Goal: Task Accomplishment & Management: Use online tool/utility

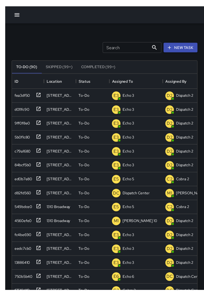
scroll to position [2, 0]
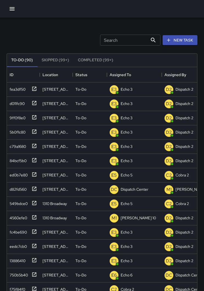
click at [12, 13] on button "button" at bounding box center [12, 8] width 11 height 11
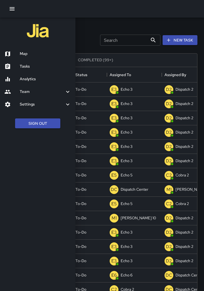
click at [103, 28] on div at bounding box center [102, 145] width 204 height 291
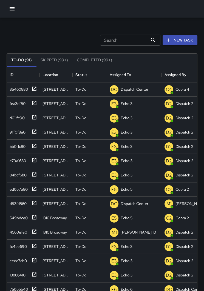
scroll to position [0, 0]
click at [33, 89] on icon at bounding box center [34, 88] width 5 height 5
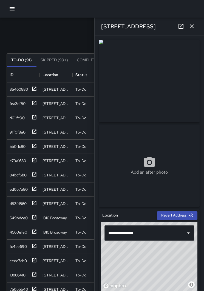
click at [185, 30] on link at bounding box center [181, 26] width 11 height 11
click at [193, 29] on icon "button" at bounding box center [192, 26] width 7 height 7
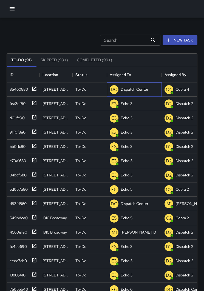
click at [137, 92] on div "Dispatch Center" at bounding box center [135, 89] width 30 height 8
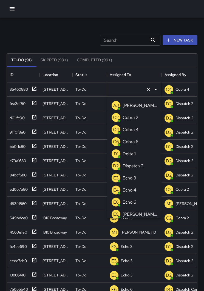
type input "**********"
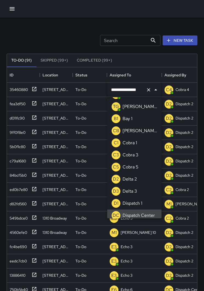
click at [148, 90] on icon "Clear" at bounding box center [148, 89] width 3 height 3
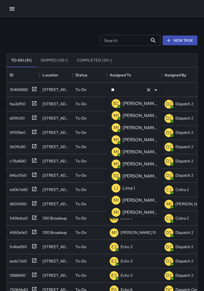
type input "***"
click at [144, 117] on li "M1 Mike 14" at bounding box center [134, 115] width 54 height 12
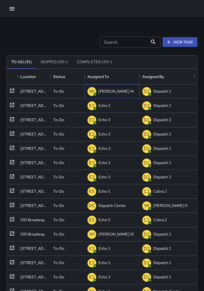
scroll to position [0, 22]
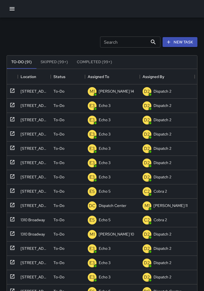
click at [9, 13] on button "button" at bounding box center [12, 8] width 11 height 11
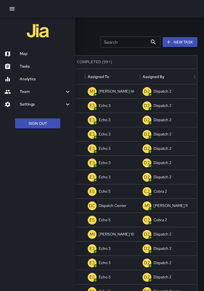
click at [36, 54] on h6 "Map" at bounding box center [45, 54] width 51 height 6
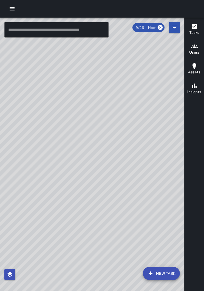
click at [140, 81] on div "© Mapbox © OpenStreetMap Improve this map" at bounding box center [92, 158] width 184 height 281
click at [15, 8] on icon "button" at bounding box center [12, 8] width 7 height 7
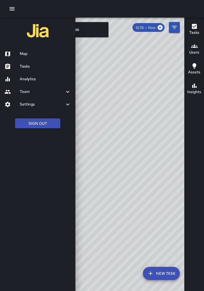
click at [26, 65] on h6 "Tasks" at bounding box center [45, 66] width 51 height 6
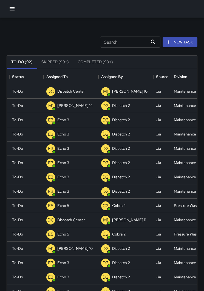
scroll to position [0, 63]
click at [71, 91] on p "Dispatch Center" at bounding box center [71, 90] width 28 height 5
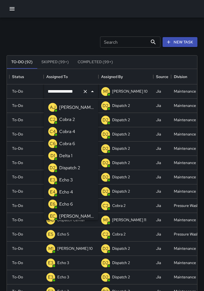
scroll to position [277, 0]
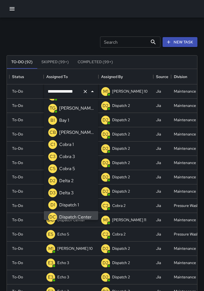
click at [84, 97] on div "**********" at bounding box center [71, 91] width 54 height 15
click at [87, 92] on icon "Clear" at bounding box center [85, 91] width 5 height 5
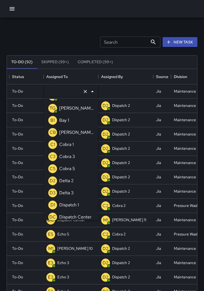
scroll to position [2, 0]
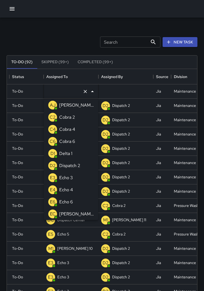
type input "*"
click at [70, 132] on p "Echo 3" at bounding box center [66, 129] width 14 height 7
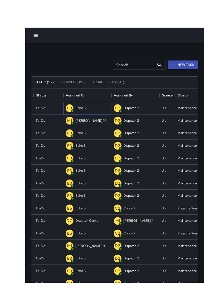
scroll to position [7, 0]
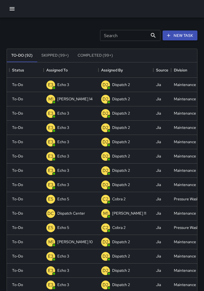
click at [9, 14] on div at bounding box center [102, 9] width 204 height 18
click at [9, 7] on button "button" at bounding box center [12, 8] width 11 height 11
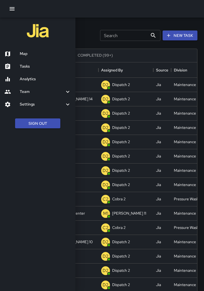
click at [19, 54] on div at bounding box center [11, 53] width 15 height 7
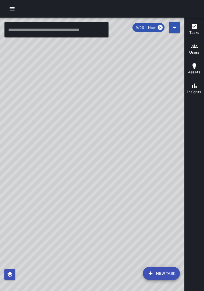
click at [140, 162] on div "© Mapbox © OpenStreetMap Improve this map" at bounding box center [92, 158] width 184 height 281
click at [56, 168] on div "© Mapbox © OpenStreetMap Improve this map" at bounding box center [92, 158] width 184 height 281
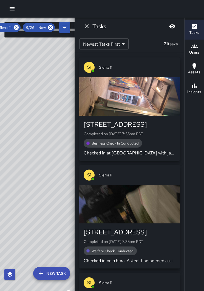
click at [19, 24] on icon at bounding box center [16, 27] width 6 height 6
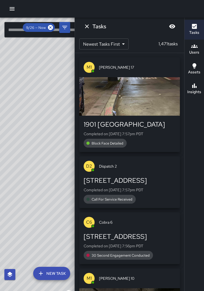
click at [49, 25] on icon at bounding box center [50, 27] width 5 height 5
click at [48, 103] on div "© Mapbox © OpenStreetMap Improve this map" at bounding box center [37, 158] width 75 height 281
click at [193, 30] on h6 "Tasks" at bounding box center [194, 33] width 10 height 6
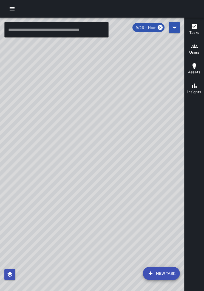
click at [14, 8] on icon "button" at bounding box center [12, 8] width 5 height 3
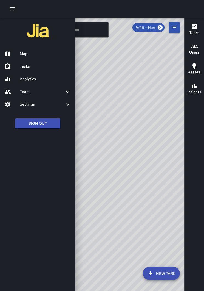
click at [21, 66] on h6 "Tasks" at bounding box center [45, 66] width 51 height 6
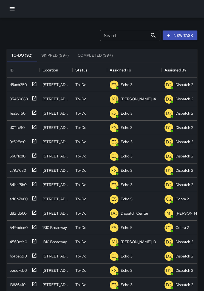
scroll to position [232, 190]
click at [11, 14] on button "button" at bounding box center [12, 8] width 11 height 11
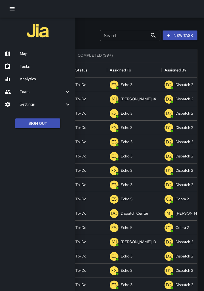
click at [18, 49] on div "Map" at bounding box center [37, 53] width 75 height 13
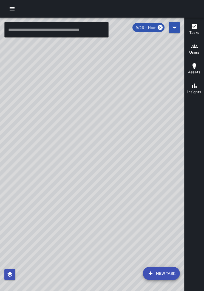
click at [4, 15] on div at bounding box center [102, 9] width 204 height 18
click at [13, 13] on button "button" at bounding box center [12, 8] width 11 height 11
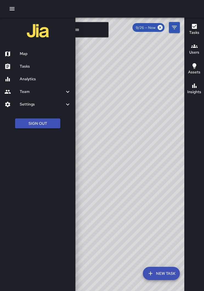
click at [18, 63] on div at bounding box center [11, 66] width 15 height 7
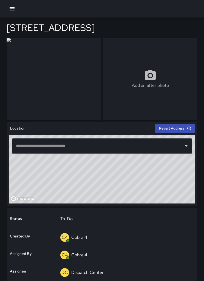
type input "**********"
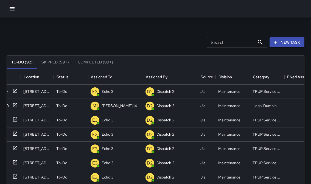
scroll to position [0, 19]
click at [119, 89] on p "Dispatch Center" at bounding box center [116, 91] width 28 height 5
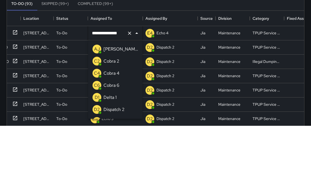
scroll to position [319, 0]
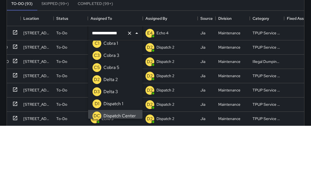
type input "**********"
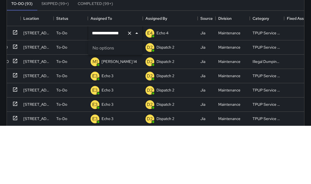
click at [129, 90] on icon "Clear" at bounding box center [129, 91] width 3 height 3
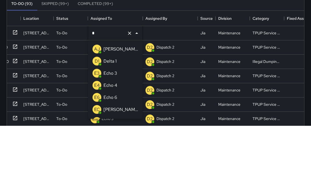
type input "**"
click at [104, 104] on p "Echo 3" at bounding box center [110, 107] width 14 height 7
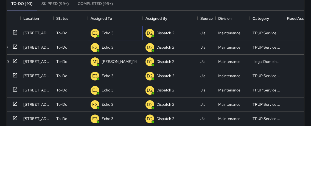
scroll to position [58, 0]
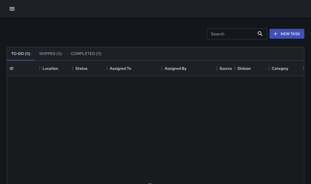
scroll to position [0, 0]
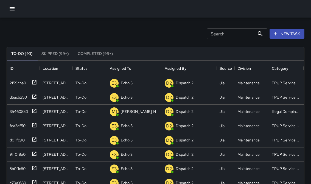
click at [12, 10] on icon "button" at bounding box center [12, 8] width 5 height 3
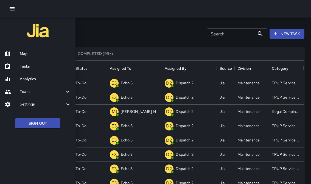
click at [24, 51] on h6 "Map" at bounding box center [45, 54] width 51 height 6
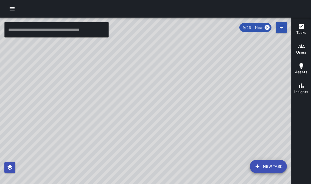
click at [9, 22] on input "text" at bounding box center [56, 29] width 104 height 15
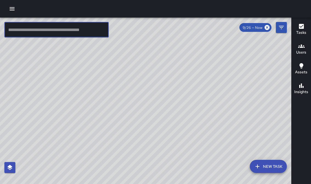
click at [17, 7] on button "button" at bounding box center [12, 8] width 11 height 11
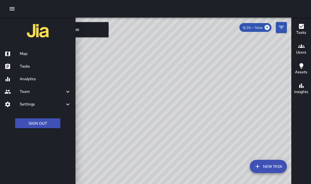
click at [41, 63] on div "Tasks" at bounding box center [37, 66] width 75 height 13
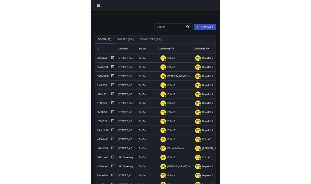
scroll to position [232, 297]
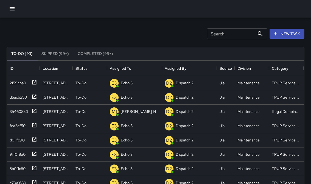
click at [14, 10] on icon "button" at bounding box center [12, 8] width 7 height 7
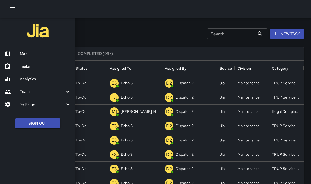
click at [20, 66] on h6 "Tasks" at bounding box center [45, 66] width 51 height 6
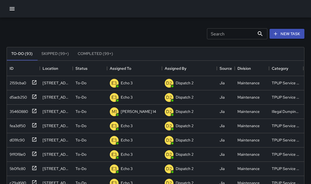
click at [12, 13] on button "button" at bounding box center [12, 8] width 11 height 11
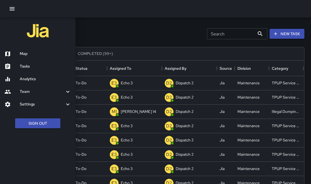
click at [17, 49] on div "Map" at bounding box center [37, 53] width 75 height 13
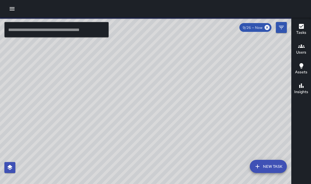
click at [75, 83] on div "© Mapbox © OpenStreetMap Improve this map" at bounding box center [145, 105] width 291 height 175
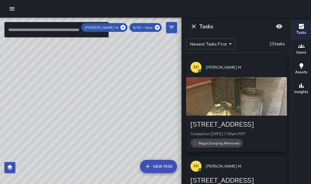
click at [124, 24] on icon at bounding box center [123, 27] width 6 height 6
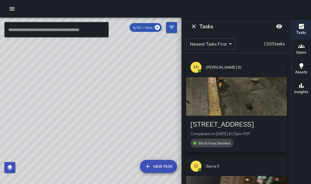
click at [300, 30] on h6 "Tasks" at bounding box center [301, 33] width 10 height 6
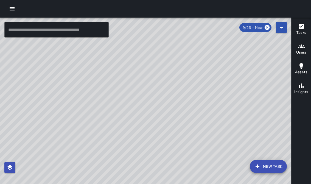
click at [76, 156] on div "© Mapbox © OpenStreetMap Improve this map" at bounding box center [145, 105] width 291 height 175
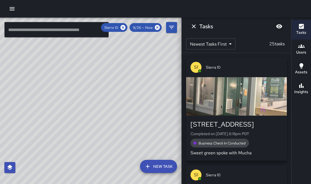
click at [195, 29] on icon "Dismiss" at bounding box center [193, 26] width 7 height 7
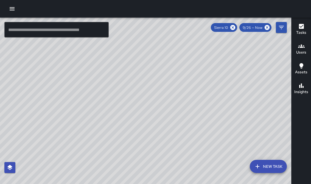
click at [231, 24] on icon at bounding box center [233, 27] width 6 height 6
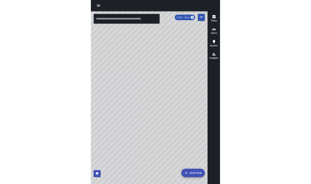
scroll to position [9, 0]
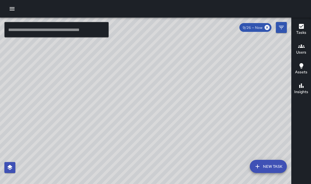
click at [16, 12] on button "button" at bounding box center [12, 8] width 11 height 11
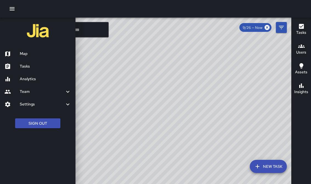
click at [25, 65] on h6 "Tasks" at bounding box center [45, 66] width 51 height 6
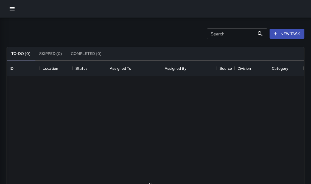
scroll to position [232, 297]
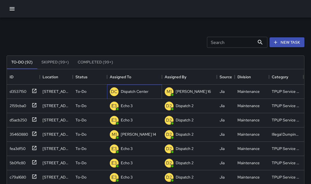
click at [124, 92] on p "Dispatch Center" at bounding box center [135, 91] width 28 height 5
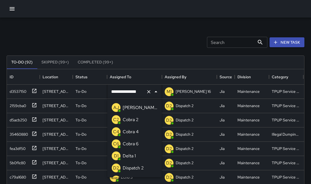
scroll to position [319, 0]
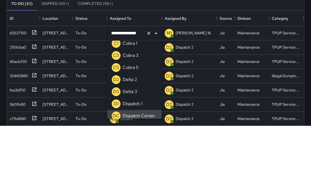
click at [146, 89] on icon "Clear" at bounding box center [148, 91] width 5 height 5
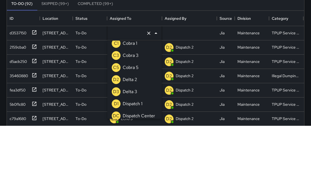
scroll to position [2, 0]
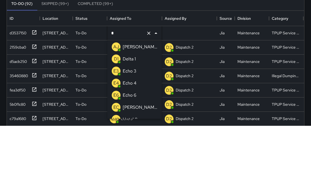
type input "**"
click at [133, 111] on li "E4 Echo 4" at bounding box center [134, 117] width 54 height 12
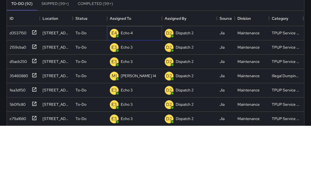
scroll to position [58, 0]
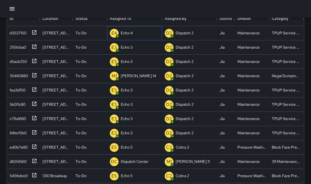
click at [125, 39] on div "E4 Echo 4" at bounding box center [134, 33] width 55 height 14
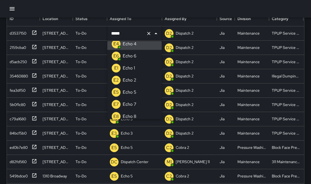
scroll to position [14, 0]
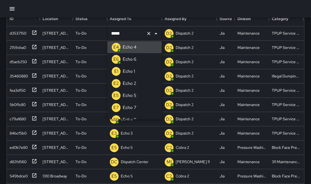
type input "******"
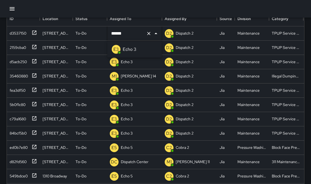
click at [127, 54] on div "E3 Echo 3" at bounding box center [124, 49] width 27 height 11
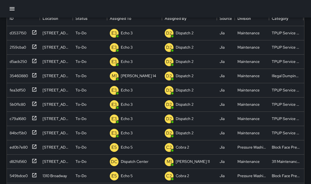
scroll to position [58, 0]
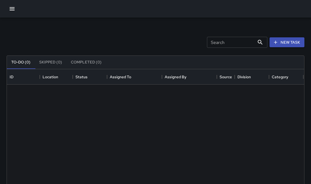
scroll to position [232, 297]
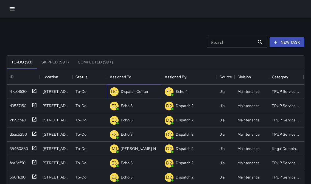
click at [123, 90] on p "Dispatch Center" at bounding box center [135, 91] width 28 height 5
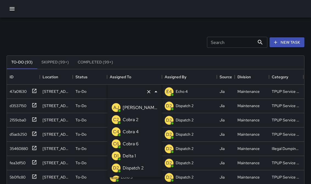
type input "**********"
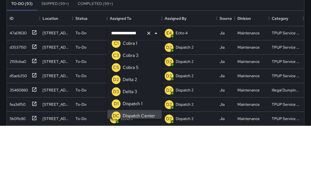
click at [151, 89] on icon "Clear" at bounding box center [148, 91] width 5 height 5
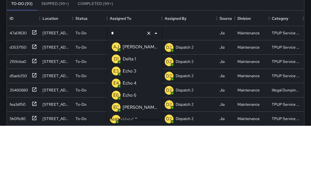
type input "**"
click at [122, 101] on div "Echo 3" at bounding box center [130, 105] width 16 height 9
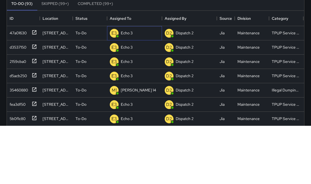
scroll to position [58, 0]
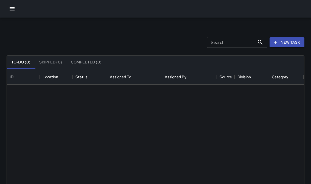
scroll to position [232, 297]
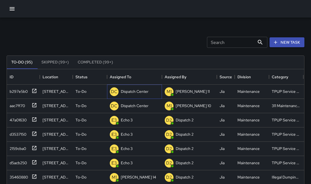
click at [126, 95] on div "Dispatch Center" at bounding box center [135, 92] width 30 height 8
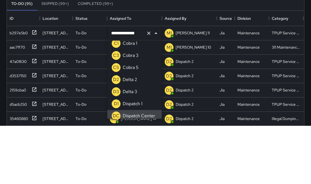
scroll to position [0, 0]
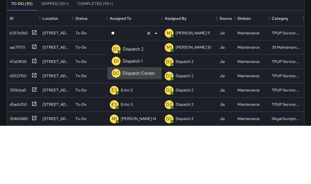
type input "*"
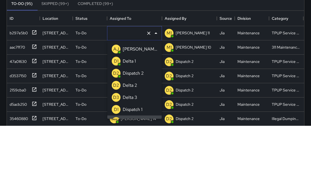
scroll to position [58, 0]
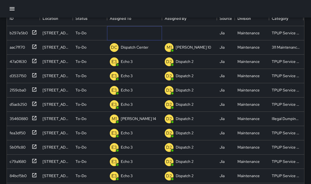
click at [0, 0] on div "Unassigned" at bounding box center [0, 0] width 0 height 0
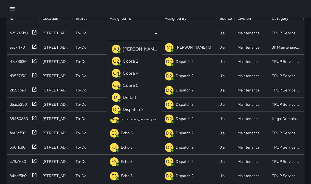
scroll to position [58, 0]
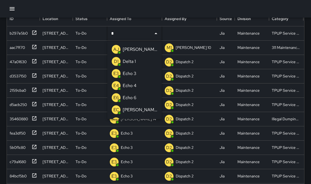
type input "**"
click at [125, 50] on p "Echo 3" at bounding box center [130, 49] width 14 height 7
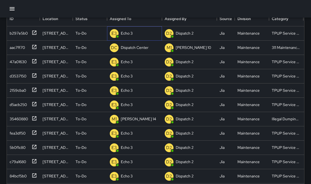
scroll to position [58, 0]
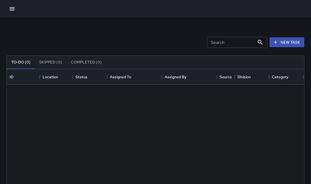
scroll to position [232, 297]
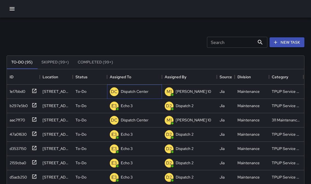
click at [124, 92] on p "Dispatch Center" at bounding box center [135, 91] width 28 height 5
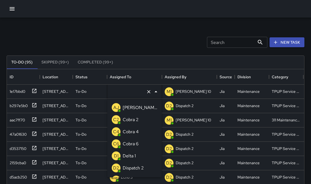
type input "**********"
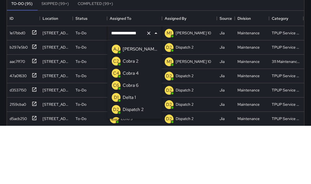
scroll to position [319, 0]
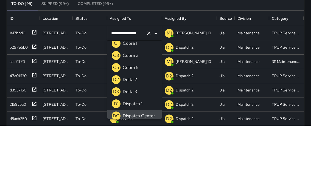
click at [149, 88] on button "Clear" at bounding box center [149, 92] width 8 height 8
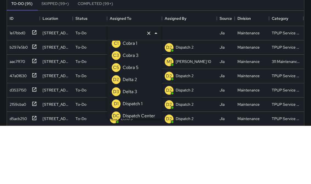
scroll to position [2, 0]
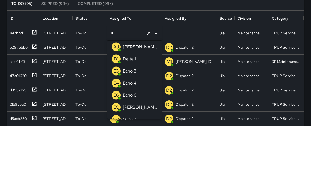
type input "**"
click at [125, 102] on p "Echo 3" at bounding box center [130, 105] width 14 height 7
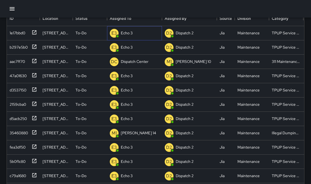
scroll to position [0, 0]
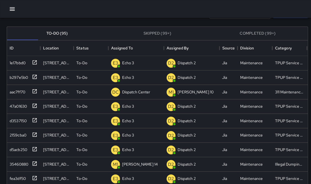
scroll to position [0, 0]
